Goal: Find specific page/section: Find specific page/section

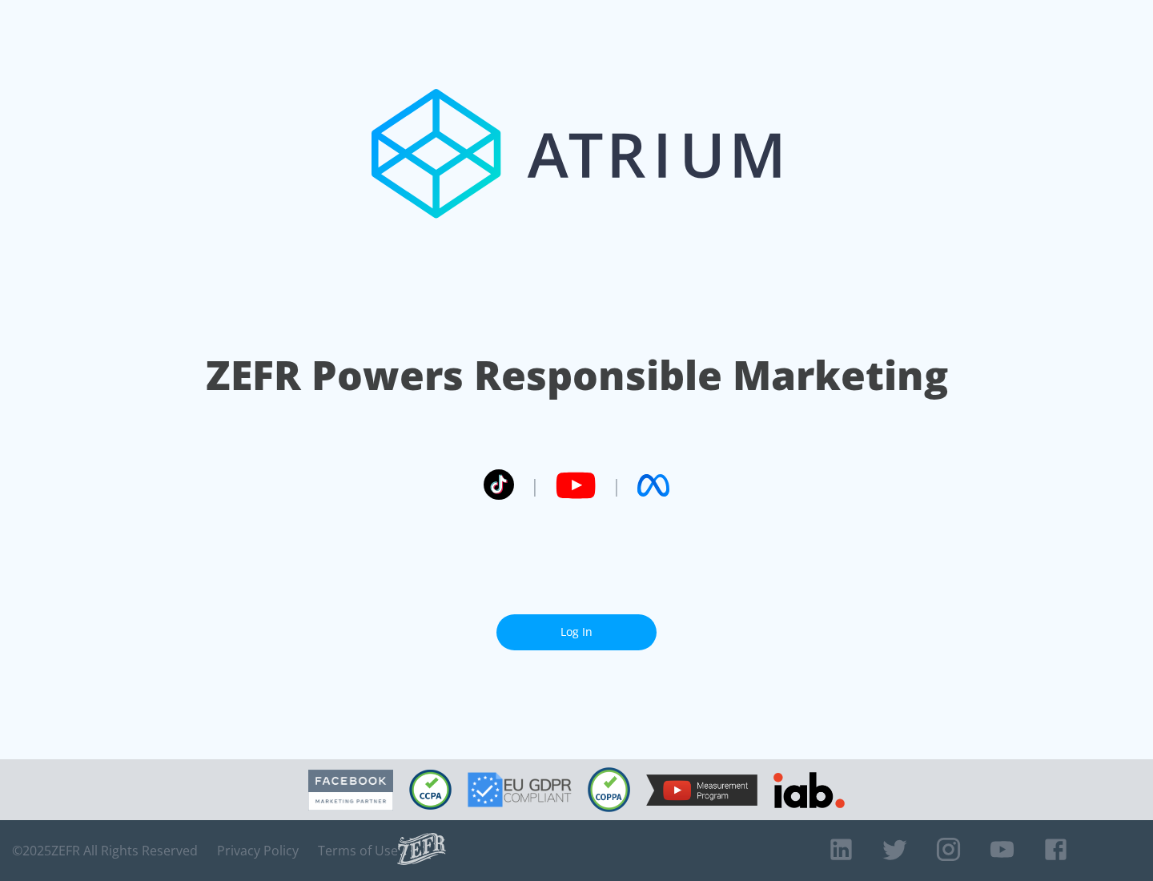
click at [576, 632] on link "Log In" at bounding box center [576, 632] width 160 height 36
